Goal: Task Accomplishment & Management: Complete application form

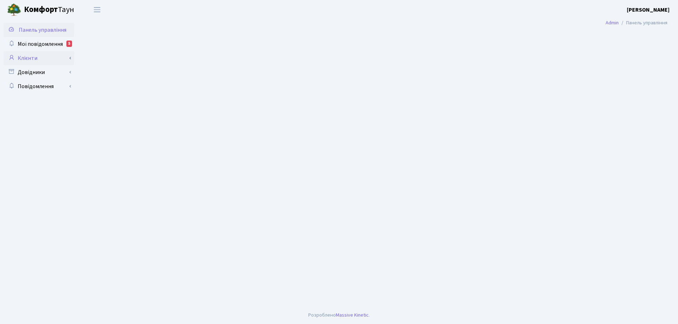
click at [33, 61] on link "Клієнти" at bounding box center [39, 58] width 71 height 14
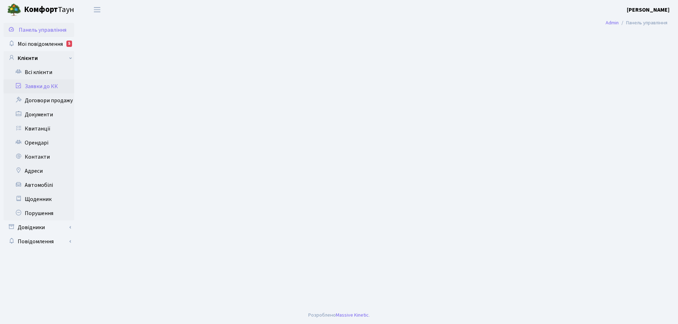
click at [51, 87] on link "Заявки до КК" at bounding box center [39, 86] width 71 height 14
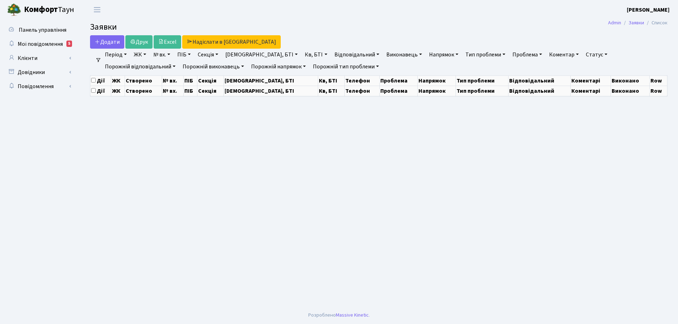
select select "25"
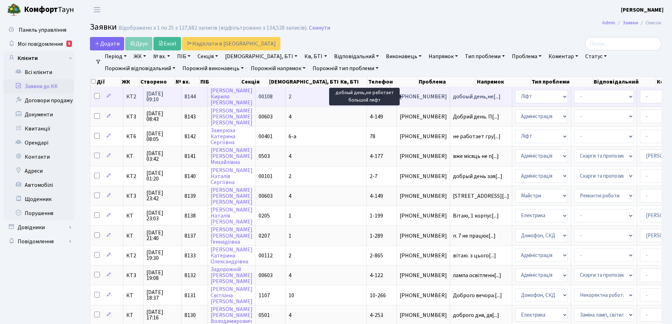
click at [453, 98] on span "добоый день,не[...]" at bounding box center [477, 97] width 48 height 8
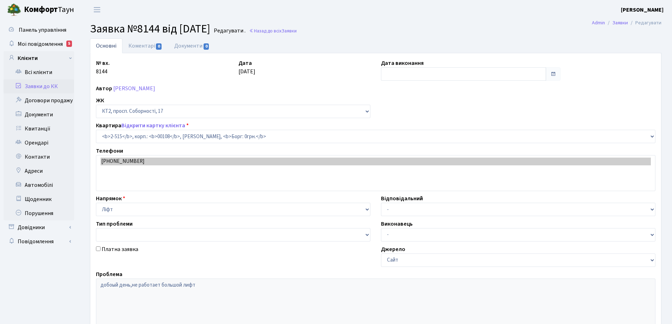
select select "15559"
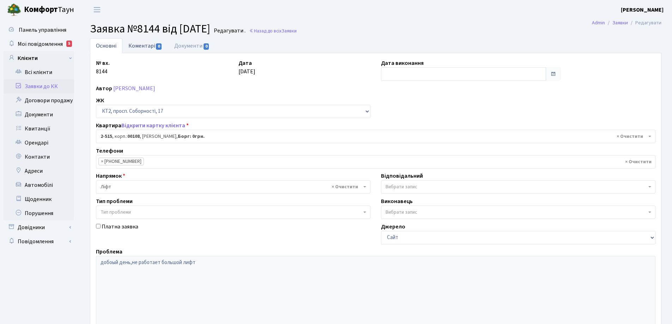
click at [150, 47] on link "Коментарі 0" at bounding box center [145, 45] width 46 height 14
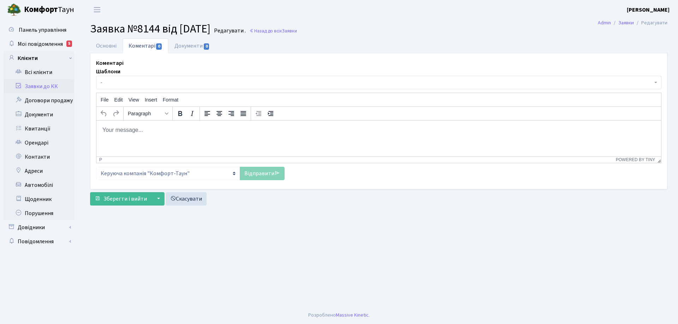
click at [124, 130] on body "Rich Text Area. Press ALT-0 for help." at bounding box center [378, 130] width 553 height 8
click at [152, 125] on html "Доброго ранку!" at bounding box center [378, 129] width 564 height 19
click at [262, 173] on link "Відправити" at bounding box center [262, 173] width 45 height 13
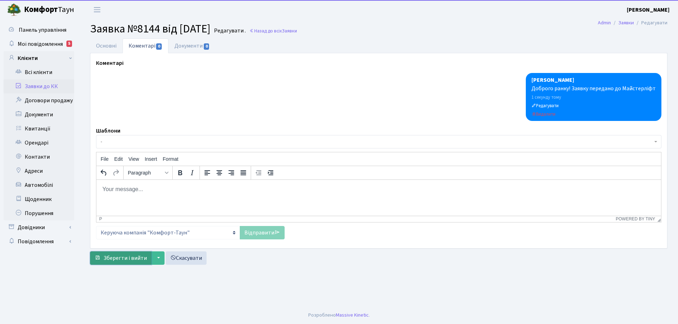
click at [136, 258] on span "Зберегти і вийти" at bounding box center [124, 258] width 43 height 8
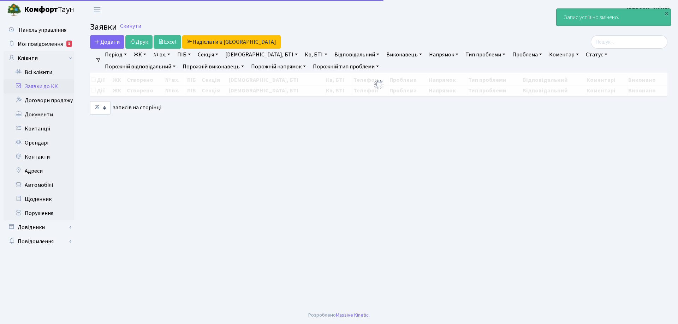
select select "25"
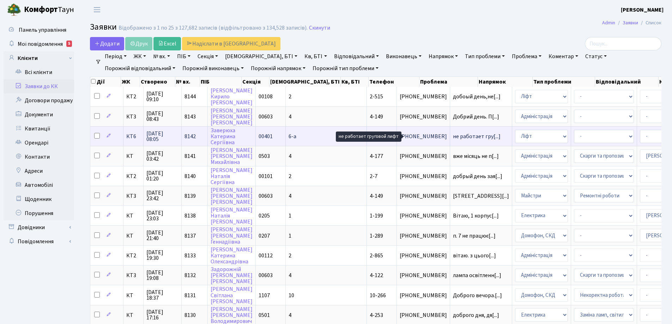
click at [453, 137] on span "не работает гру[...]" at bounding box center [477, 137] width 48 height 8
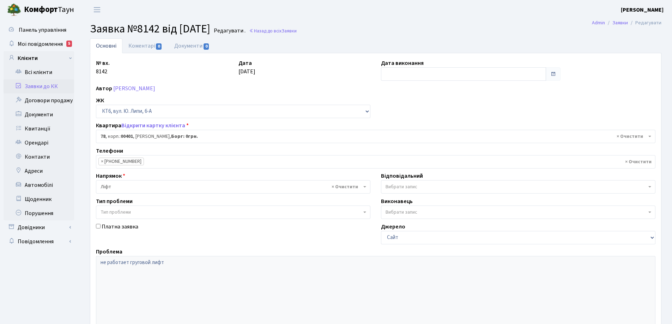
select select "17170"
click at [132, 45] on link "Коментарі 0" at bounding box center [145, 45] width 46 height 14
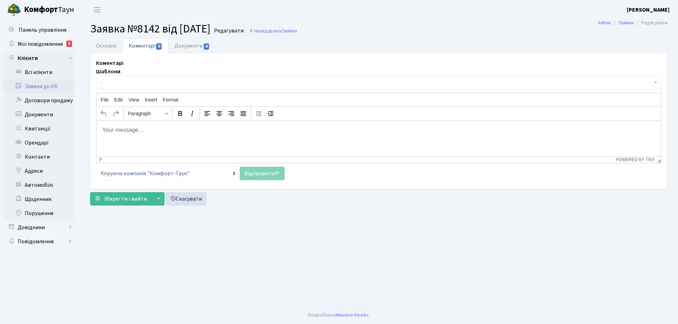
click at [155, 132] on p "Rich Text Area. Press ALT-0 for help." at bounding box center [378, 130] width 553 height 8
click at [261, 172] on link "Відправити" at bounding box center [262, 173] width 45 height 13
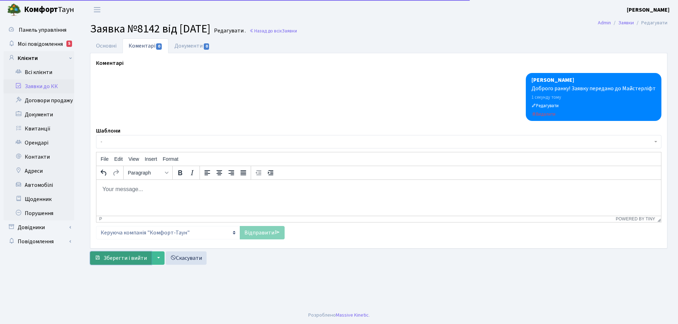
click at [135, 260] on span "Зберегти і вийти" at bounding box center [124, 258] width 43 height 8
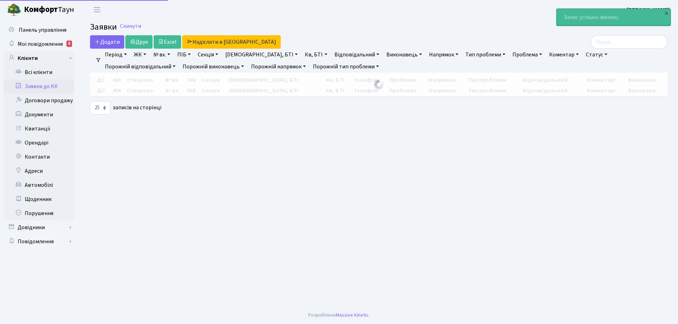
select select "25"
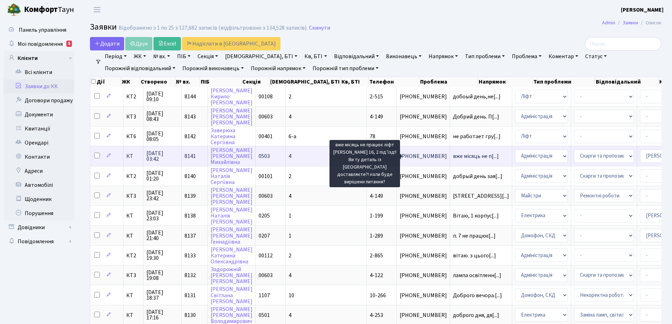
click at [453, 159] on span "вже місяць не п[...]" at bounding box center [476, 156] width 46 height 8
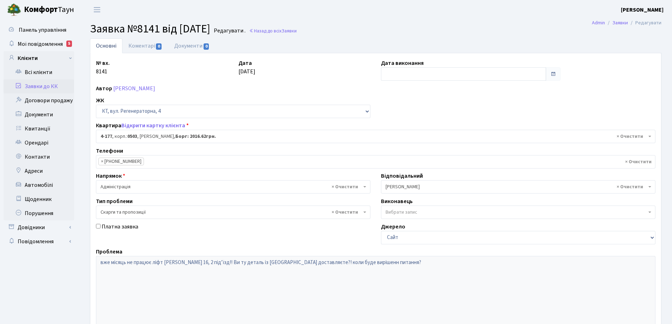
select select "1103"
select select "55"
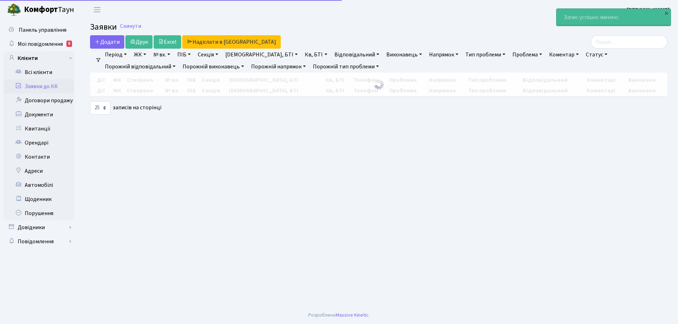
select select "25"
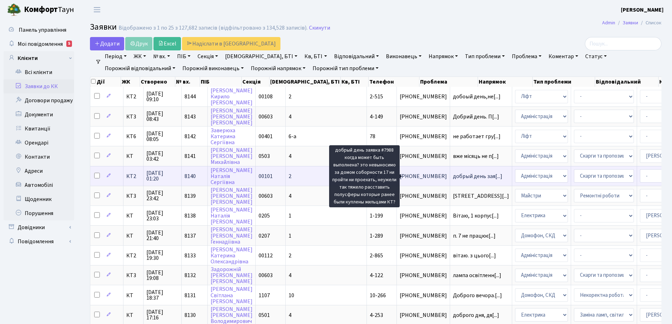
click at [453, 176] on span "добрый день зая[...]" at bounding box center [477, 177] width 49 height 8
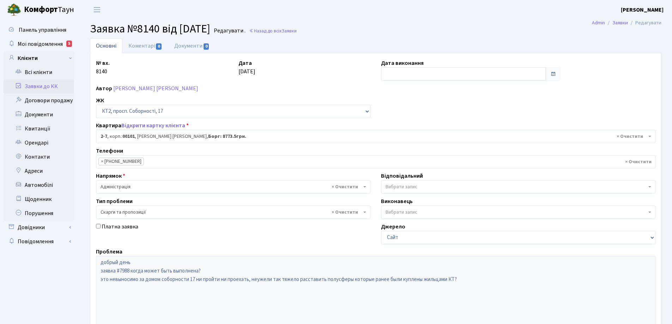
select select "15062"
select select "55"
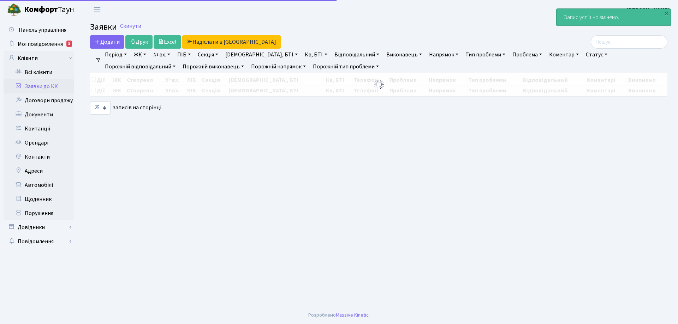
select select "25"
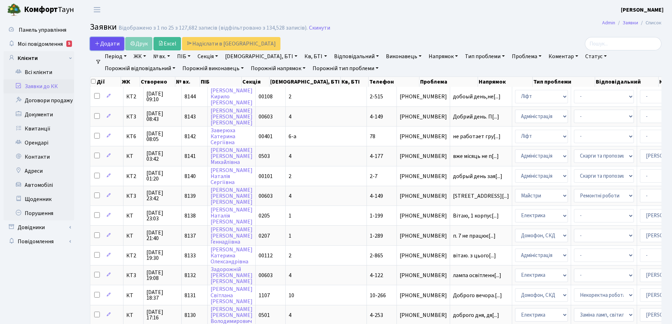
click at [114, 45] on span "Додати" at bounding box center [107, 44] width 25 height 8
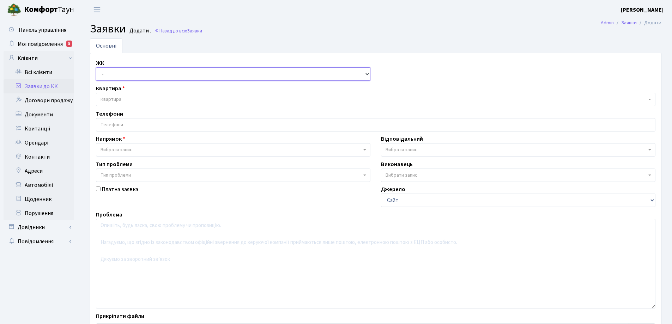
click at [369, 74] on select "- КТ, вул. Регенераторна, 4 КТ2, просп. [STREET_ADDRESS] [STREET_ADDRESS] [PERS…" at bounding box center [233, 73] width 275 height 13
select select "271"
click at [96, 67] on select "- КТ, вул. Регенераторна, 4 КТ2, просп. [STREET_ADDRESS] [STREET_ADDRESS] [PERS…" at bounding box center [233, 73] width 275 height 13
select select
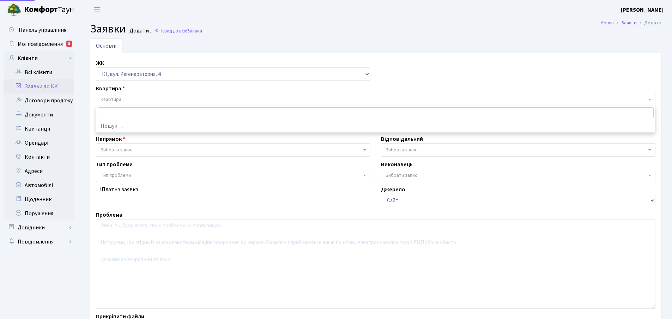
click at [123, 100] on span "Квартира" at bounding box center [374, 99] width 546 height 7
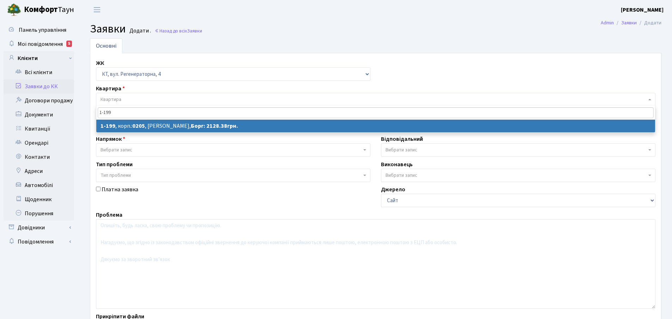
type input "1-199"
select select
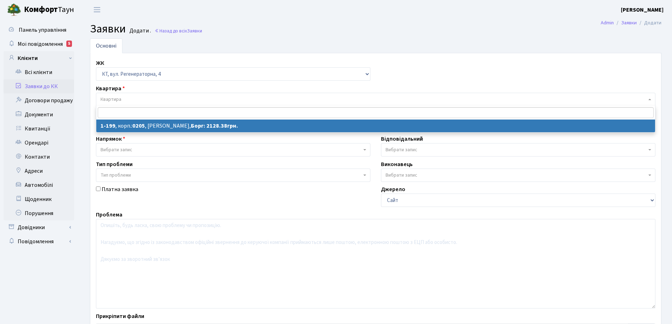
select select "199"
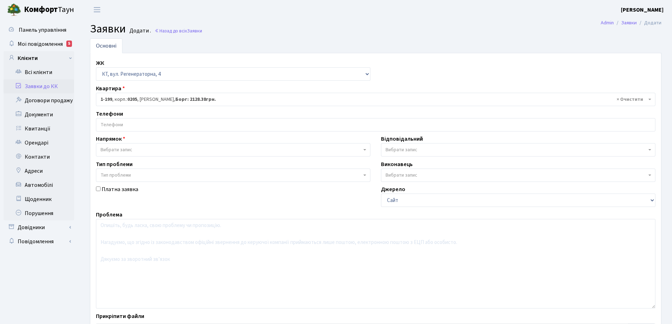
click at [142, 124] on input "search" at bounding box center [375, 125] width 559 height 13
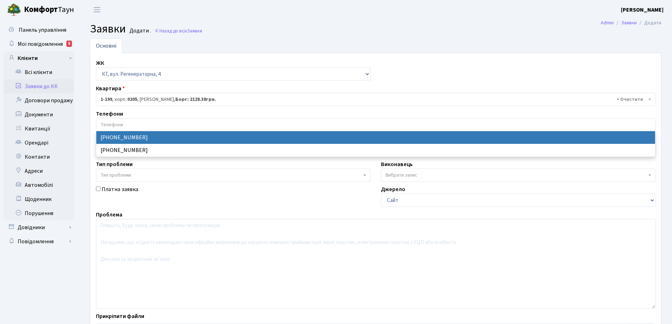
select select "113203"
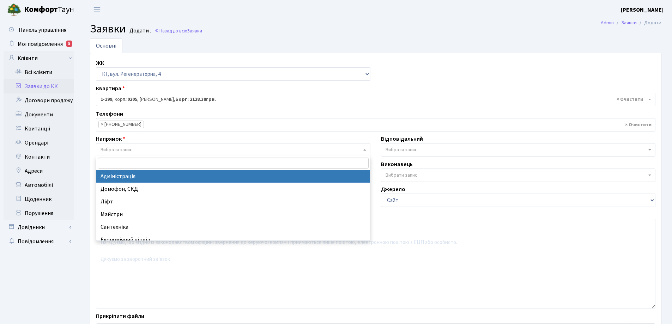
click at [128, 149] on span "Вибрати запис" at bounding box center [117, 149] width 32 height 7
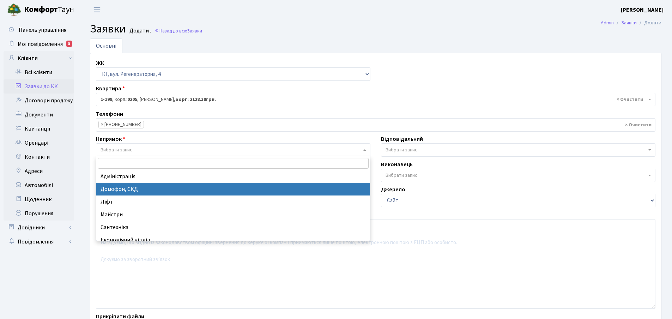
select select "4"
select select
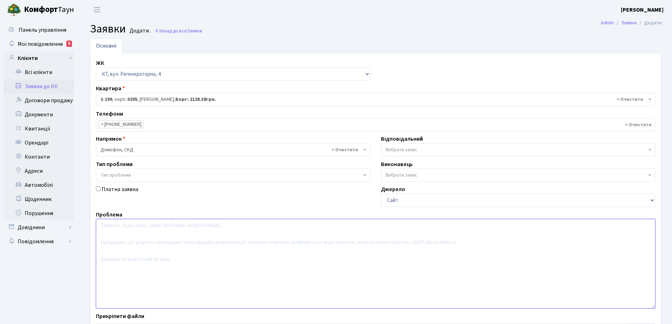
click at [132, 239] on textarea at bounding box center [376, 264] width 560 height 90
click at [114, 230] on textarea at bounding box center [376, 264] width 560 height 90
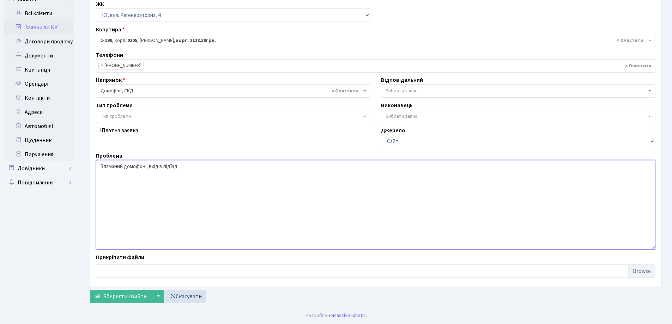
scroll to position [59, 0]
drag, startPoint x: 150, startPoint y: 165, endPoint x: 194, endPoint y: 165, distance: 43.8
click at [194, 165] on textarea "Зламаний домофон , вхід в підїзд" at bounding box center [376, 205] width 560 height 90
type textarea "Зламаний домофон , центральний вхід"
click at [128, 298] on span "Зберегти і вийти" at bounding box center [124, 297] width 43 height 8
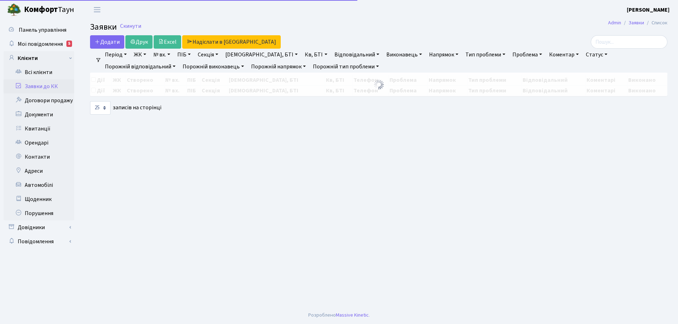
select select "25"
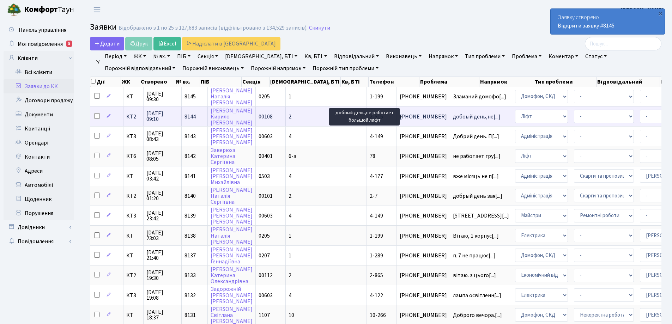
click at [453, 118] on span "добоый день,не[...]" at bounding box center [477, 117] width 48 height 8
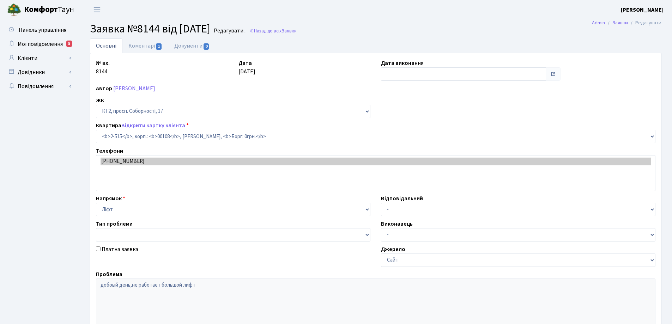
select select "15559"
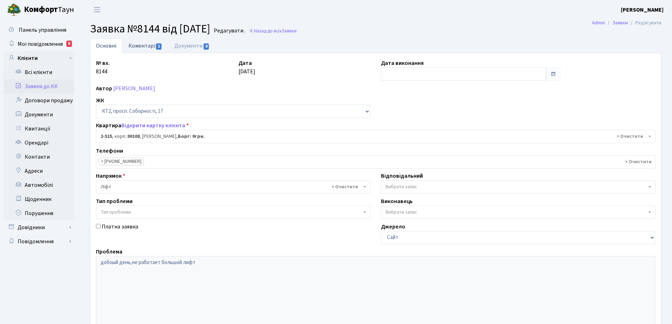
click at [144, 47] on link "Коментарі 1" at bounding box center [145, 45] width 46 height 14
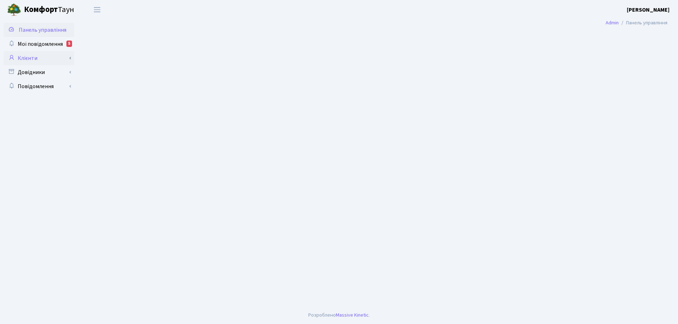
click at [32, 57] on link "Клієнти" at bounding box center [39, 58] width 71 height 14
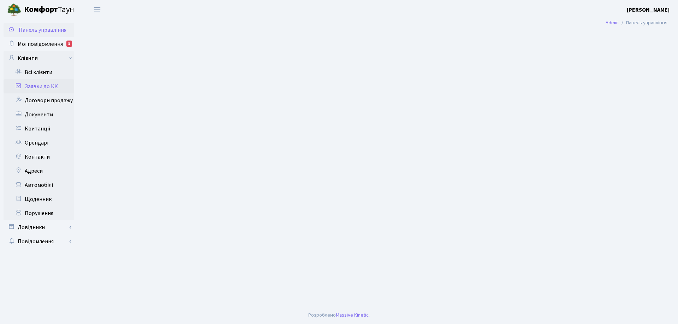
click at [41, 88] on link "Заявки до КК" at bounding box center [39, 86] width 71 height 14
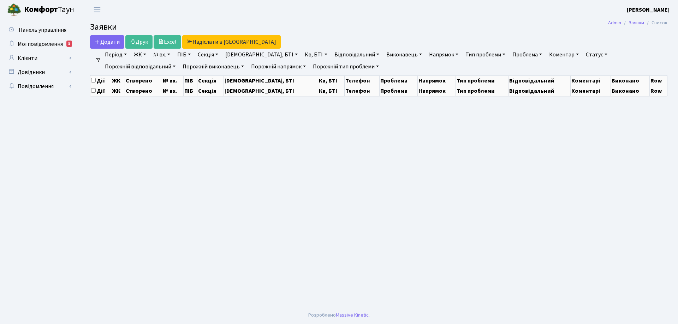
select select "25"
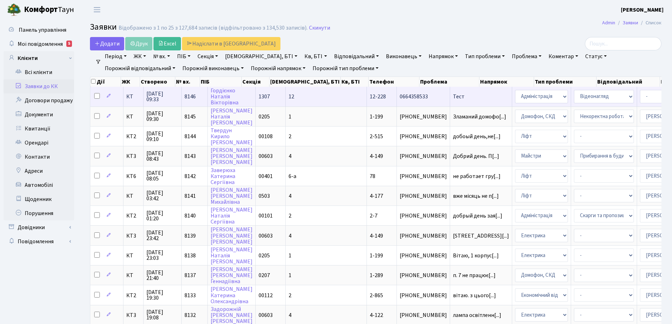
click at [453, 96] on span "Тест" at bounding box center [481, 97] width 56 height 6
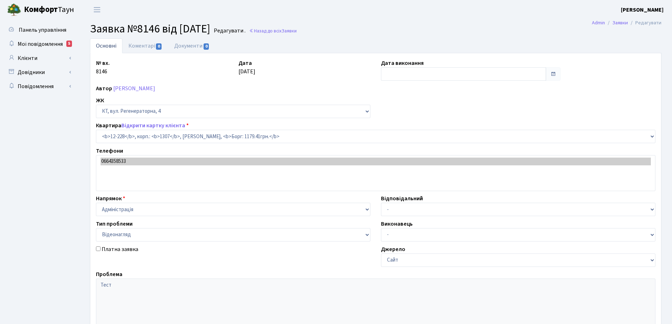
select select "7335"
select select "45"
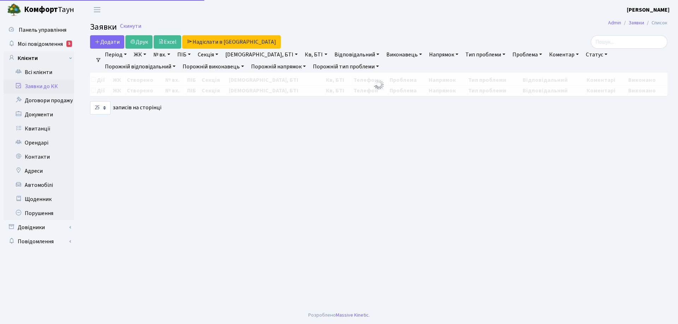
select select "25"
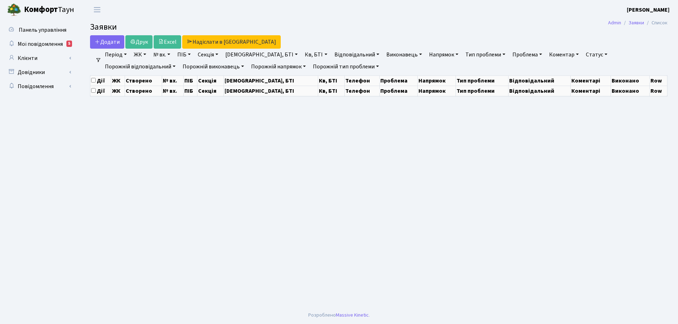
select select "25"
